Goal: Information Seeking & Learning: Learn about a topic

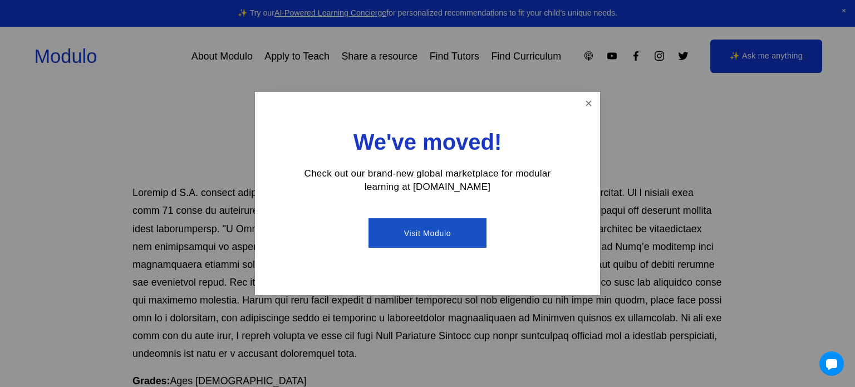
scroll to position [554, 0]
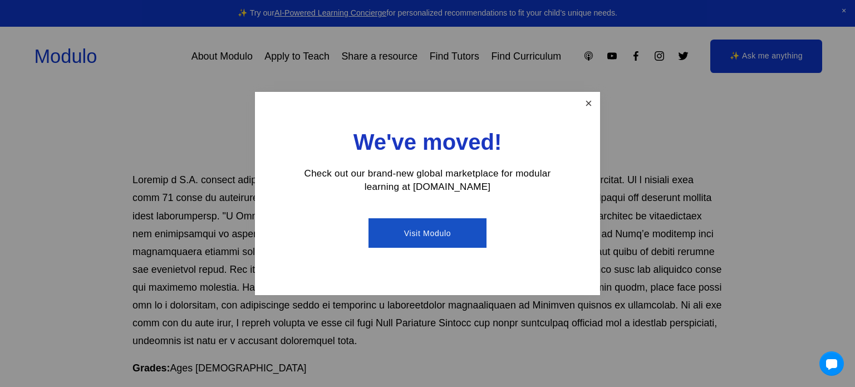
click at [589, 107] on link "Close" at bounding box center [588, 103] width 19 height 19
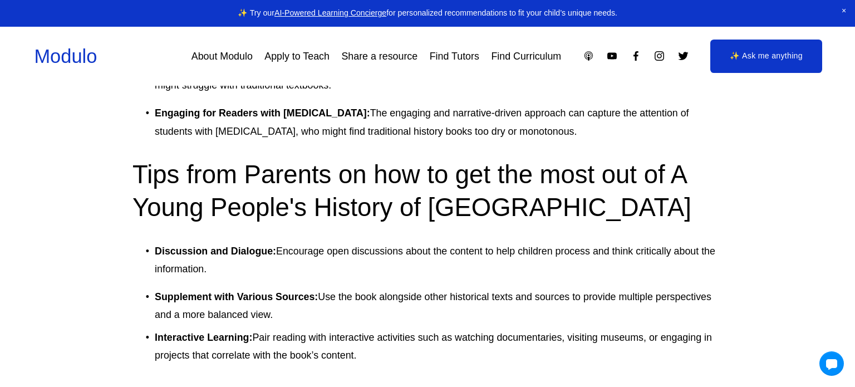
scroll to position [3754, 0]
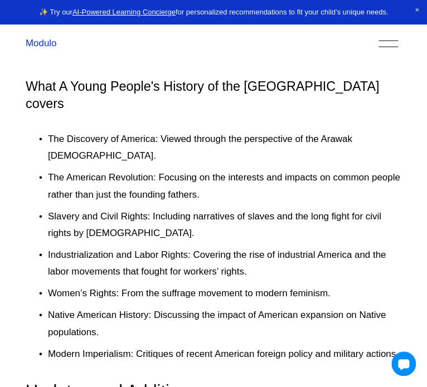
scroll to position [1864, 1]
click at [104, 131] on p "The Discovery of America: Viewed through the perspective of the Arawak [DEMOGRA…" at bounding box center [223, 148] width 353 height 34
click at [90, 131] on ul "The Discovery of America: Viewed through the perspective of the Arawak Indians.…" at bounding box center [212, 247] width 375 height 232
click at [87, 208] on p "Slavery and Civil Rights: Including narratives of slaves and the long fight for…" at bounding box center [223, 225] width 353 height 34
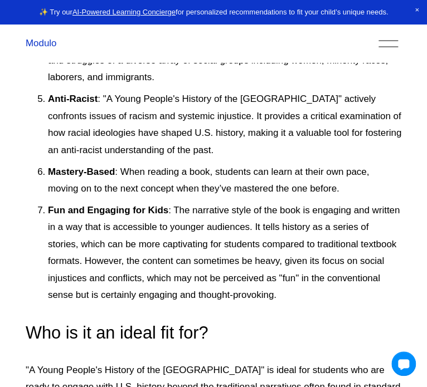
scroll to position [5294, 0]
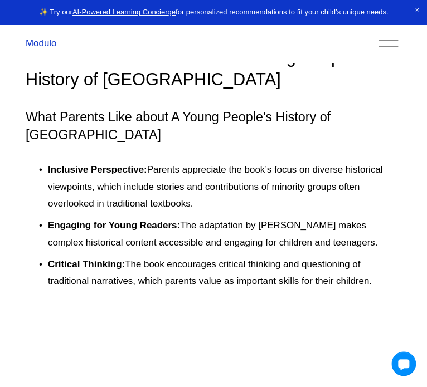
scroll to position [2341, 0]
